Goal: Check status: Check status

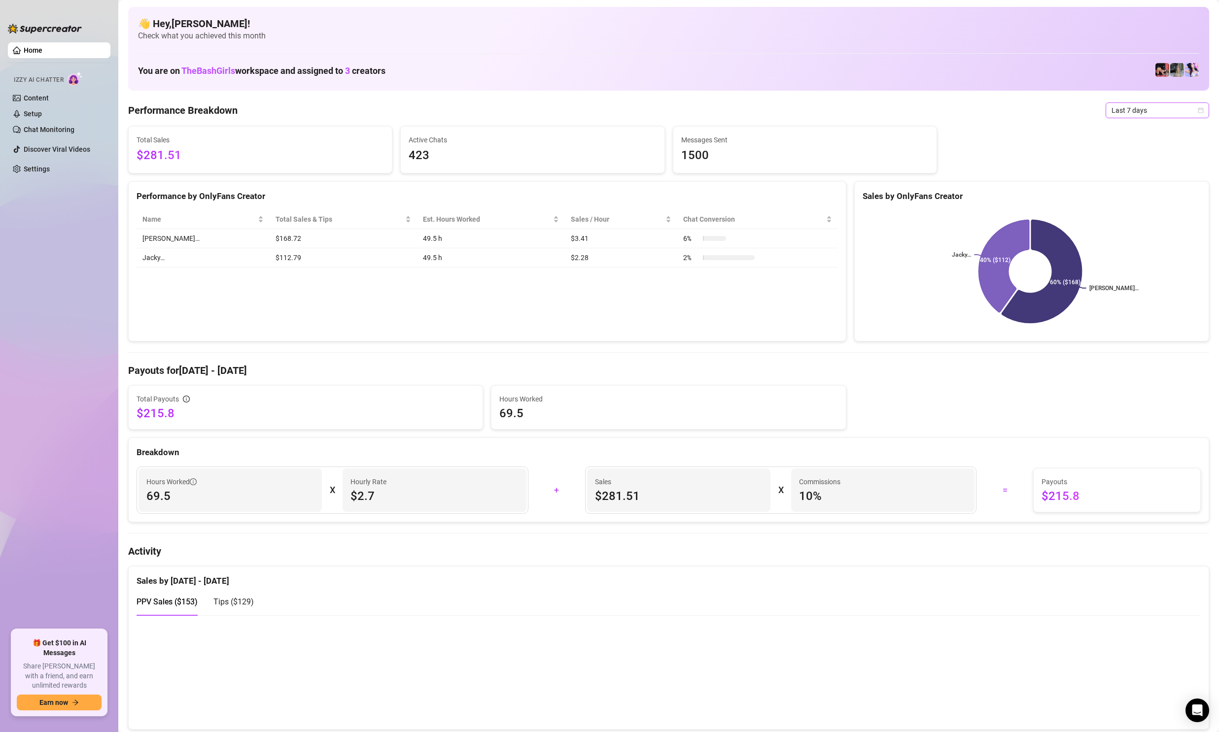
click at [1126, 110] on span "Last 7 days" at bounding box center [1157, 110] width 92 height 15
click at [1127, 191] on div "Custom date" at bounding box center [1149, 193] width 88 height 11
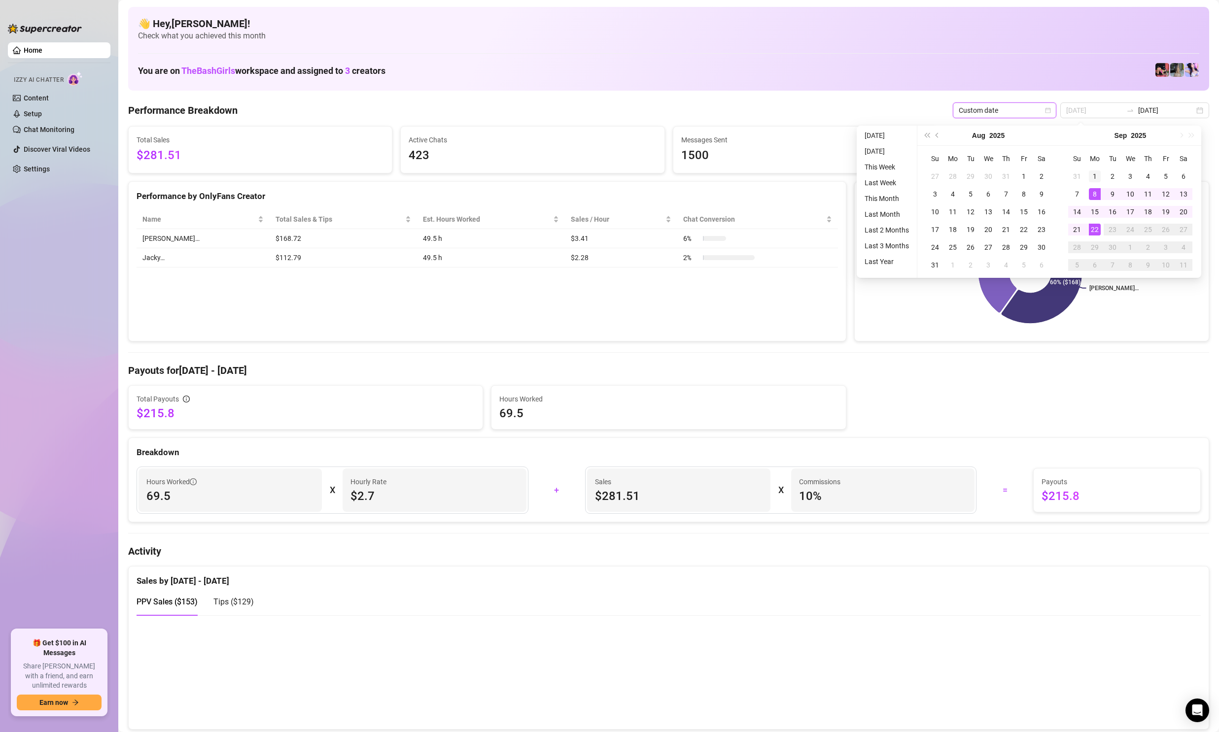
type input "[DATE]"
click at [1098, 175] on div "1" at bounding box center [1095, 177] width 12 height 12
type input "[DATE]"
click at [1094, 228] on div "22" at bounding box center [1095, 230] width 12 height 12
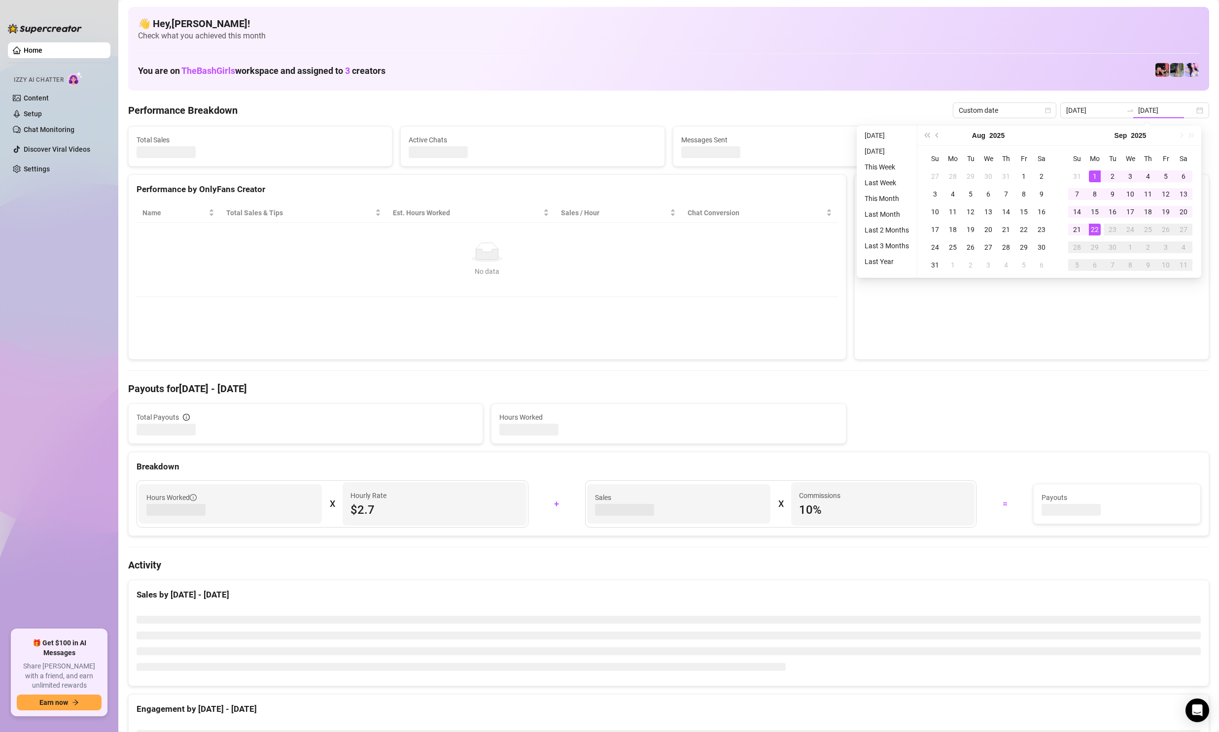
type input "[DATE]"
